Goal: Find specific page/section: Find specific page/section

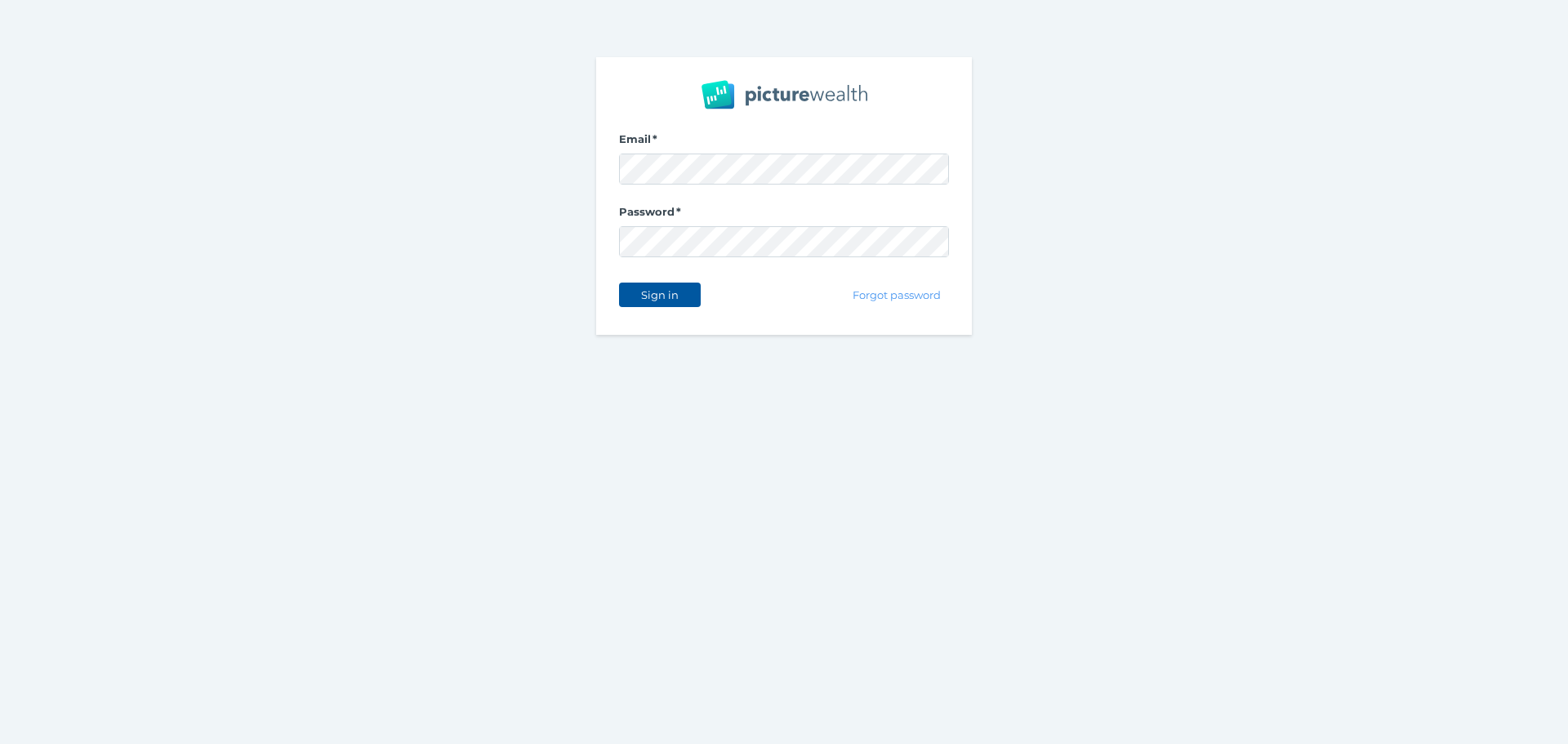
click at [653, 293] on span "Sign in" at bounding box center [659, 294] width 52 height 13
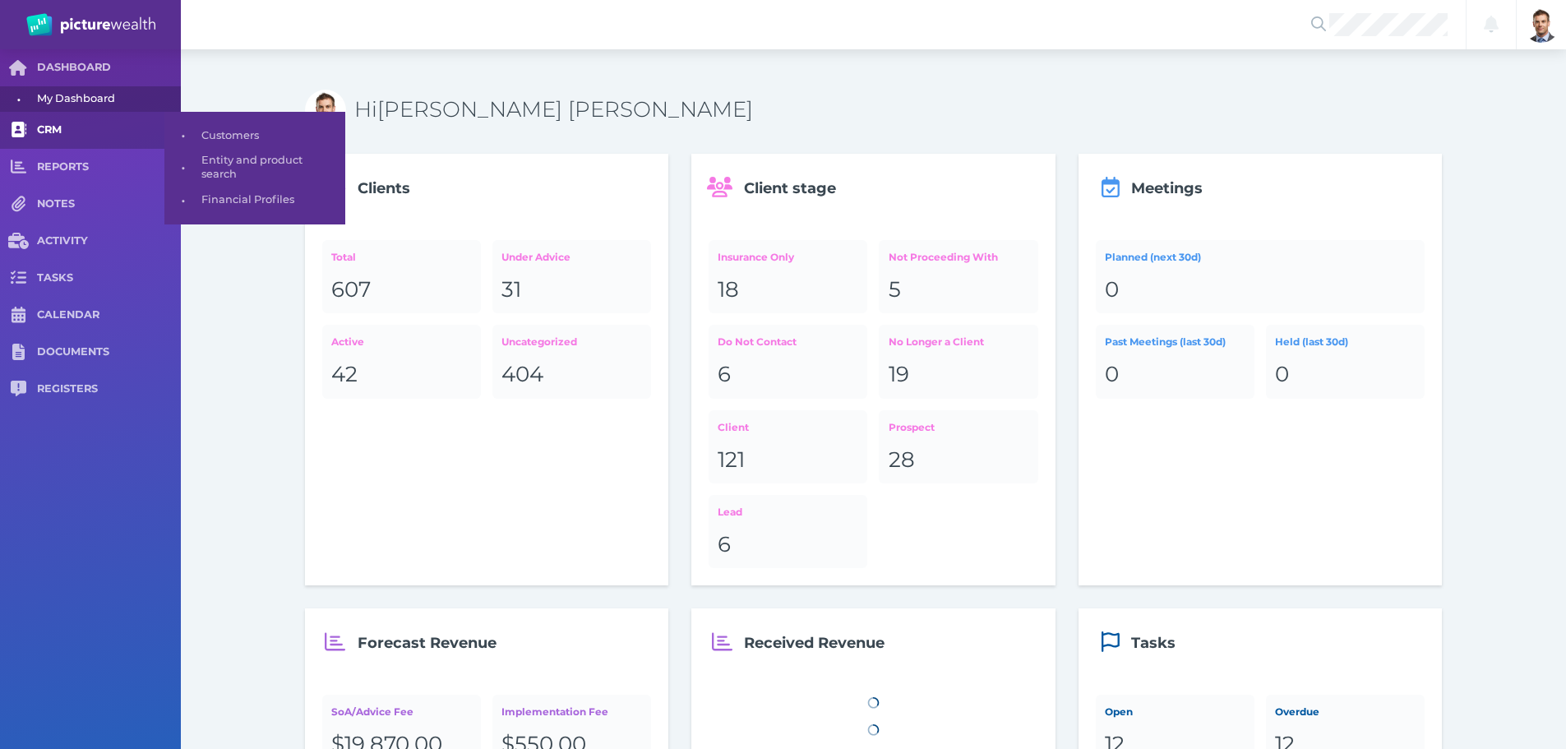
click at [65, 133] on span "CRM" at bounding box center [109, 130] width 144 height 14
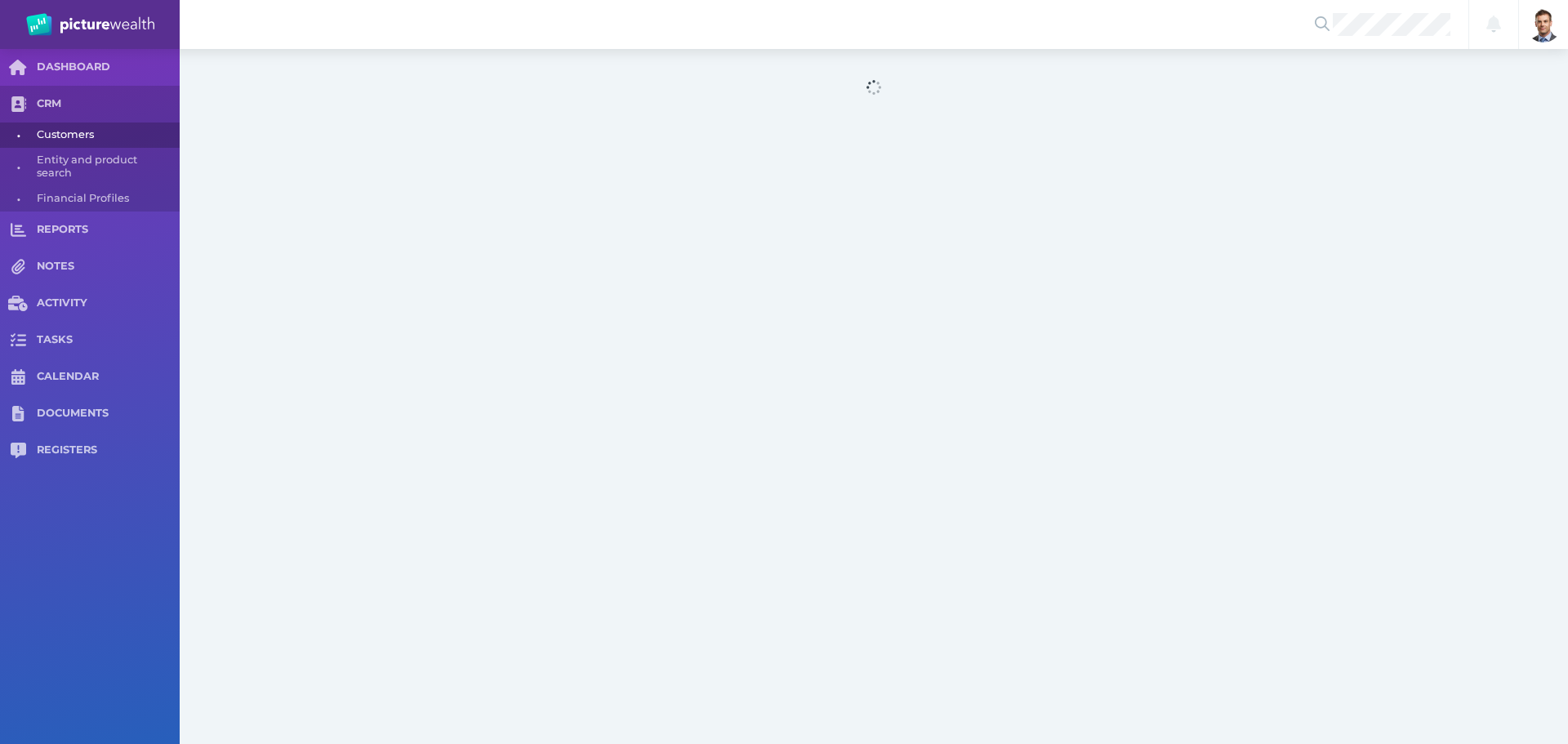
select select "25"
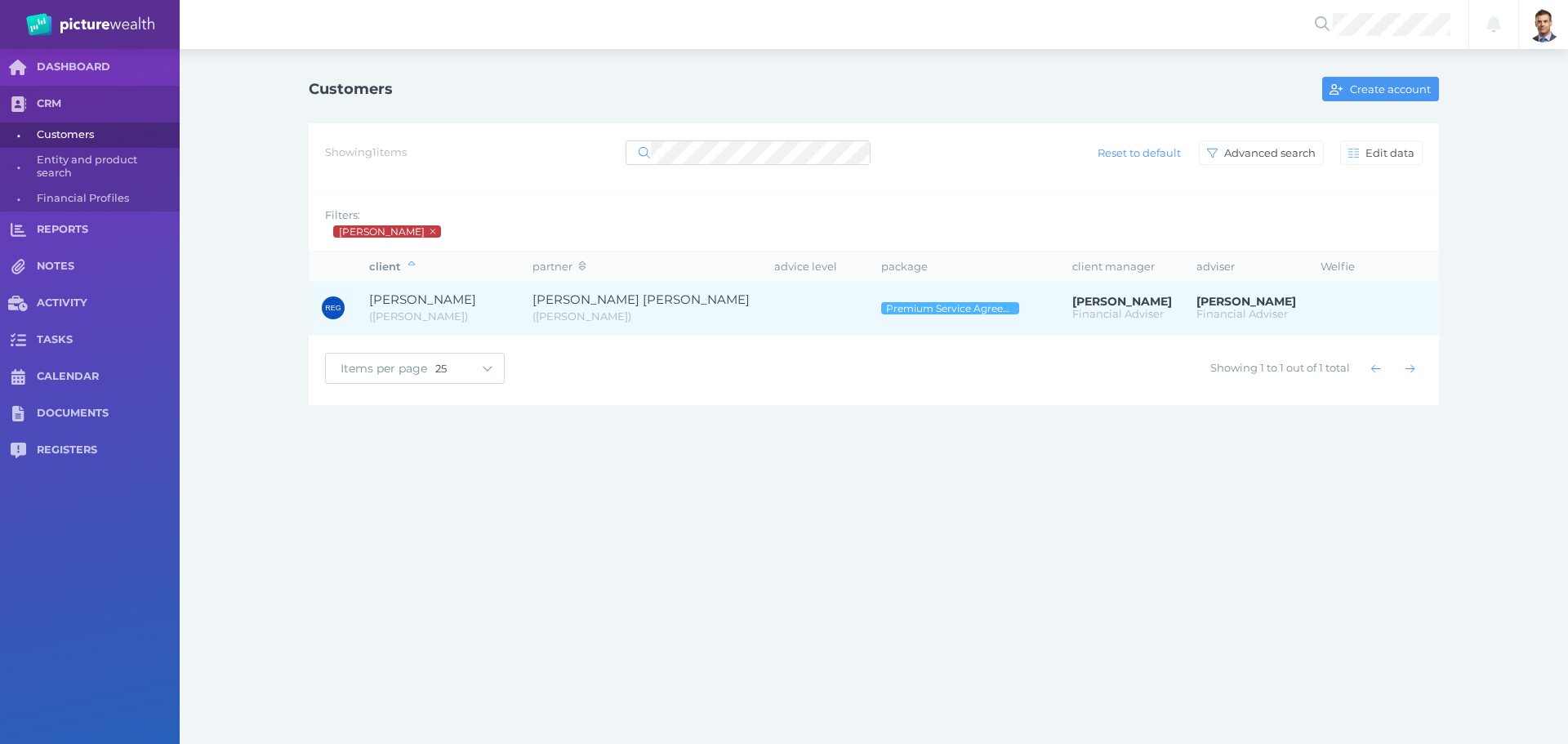
click at [452, 305] on span "[PERSON_NAME]" at bounding box center [423, 300] width 107 height 16
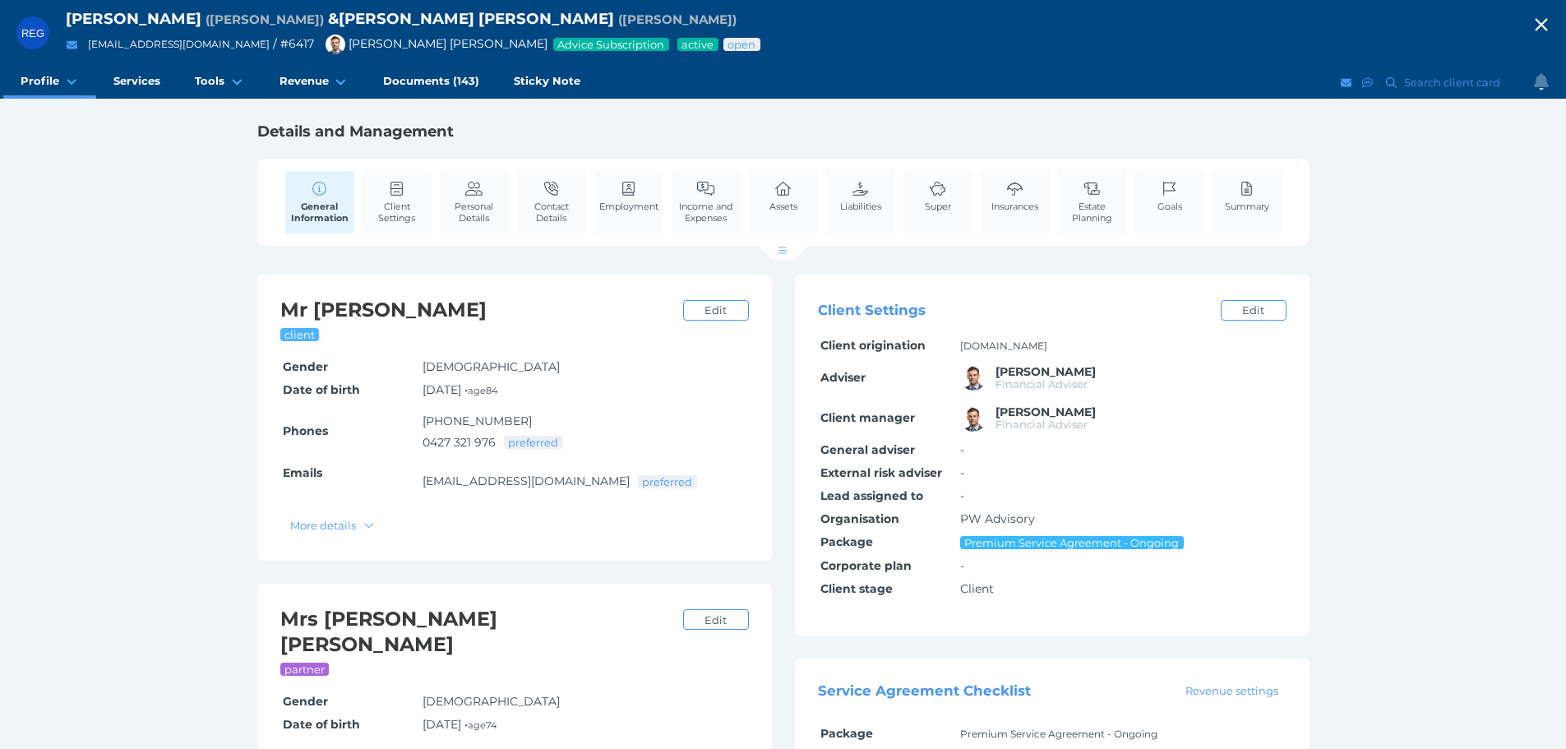
scroll to position [82, 0]
